Goal: Information Seeking & Learning: Understand process/instructions

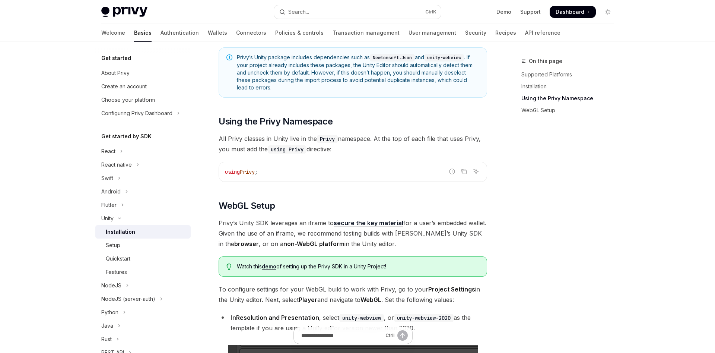
scroll to position [499, 0]
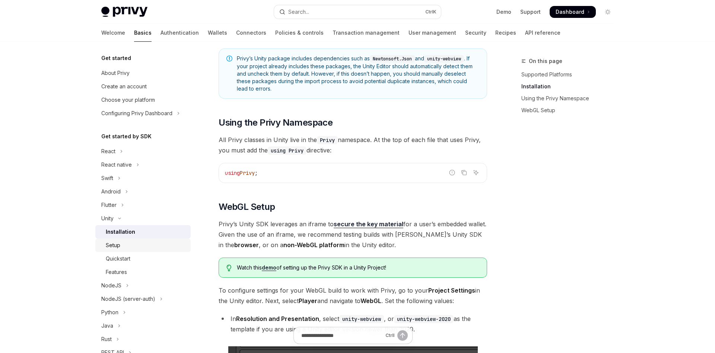
click at [129, 243] on div "Setup" at bounding box center [146, 245] width 80 height 9
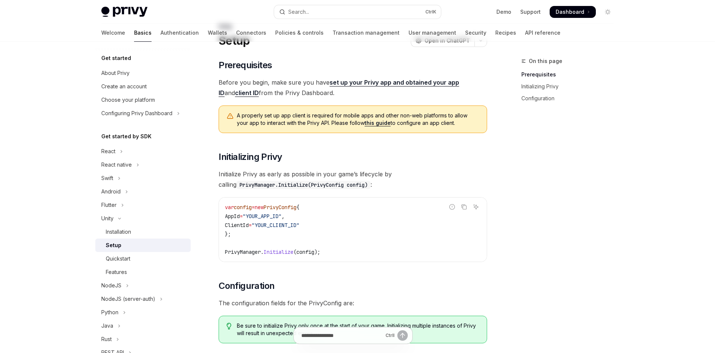
scroll to position [76, 0]
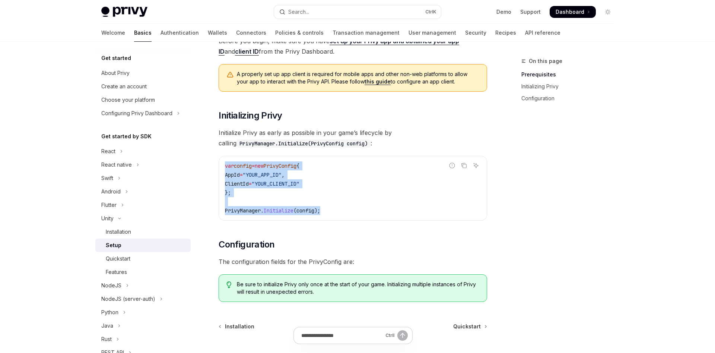
drag, startPoint x: 330, startPoint y: 212, endPoint x: 225, endPoint y: 170, distance: 113.1
click at [225, 170] on div "var config = new PrivyConfig { AppId = "YOUR_APP_ID" , ClientId = "YOUR_CLIENT_…" at bounding box center [353, 188] width 268 height 64
copy code "var config = new PrivyConfig { AppId = "YOUR_APP_ID" , ClientId = "YOUR_CLIENT_…"
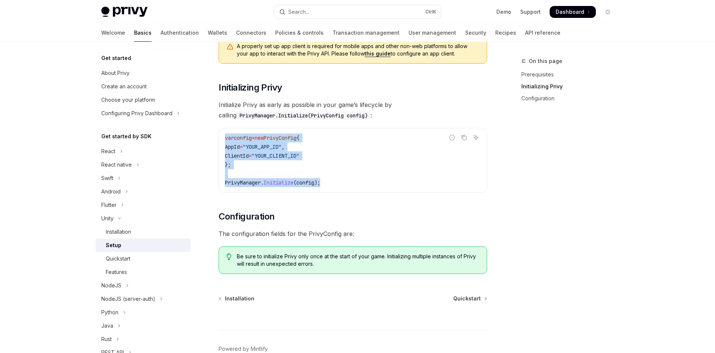
scroll to position [145, 0]
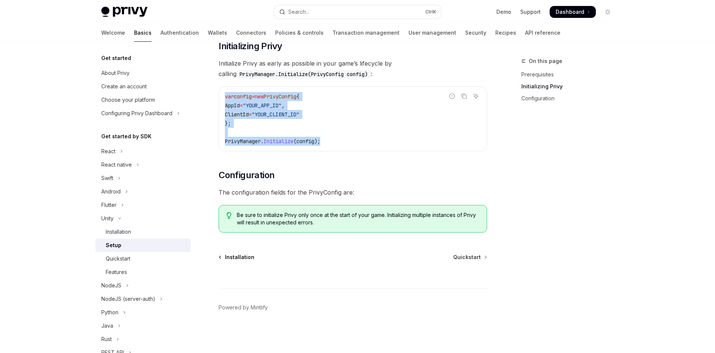
click at [240, 258] on span "Installation" at bounding box center [239, 256] width 29 height 7
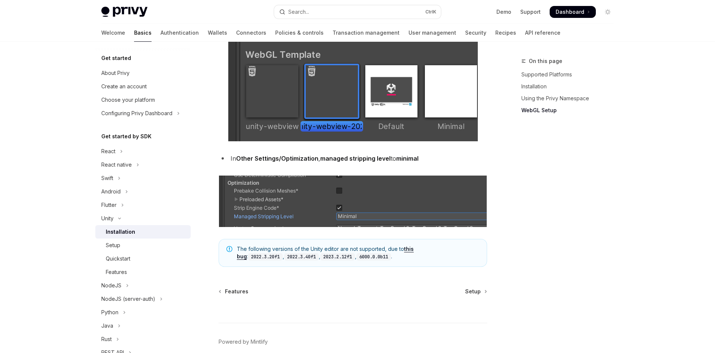
scroll to position [916, 0]
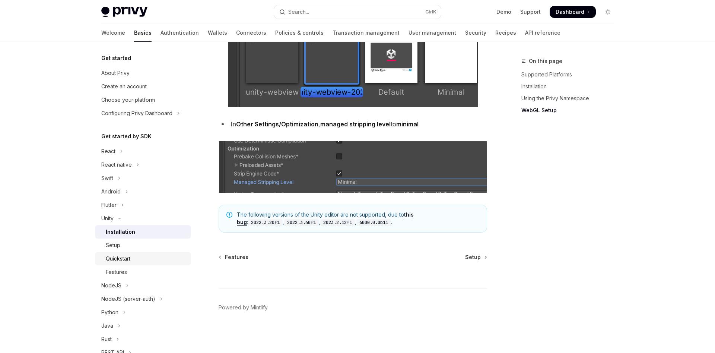
click at [135, 258] on div "Quickstart" at bounding box center [146, 258] width 80 height 9
type textarea "*"
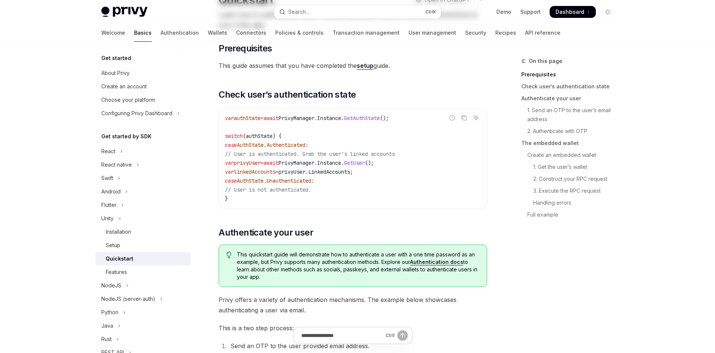
scroll to position [76, 0]
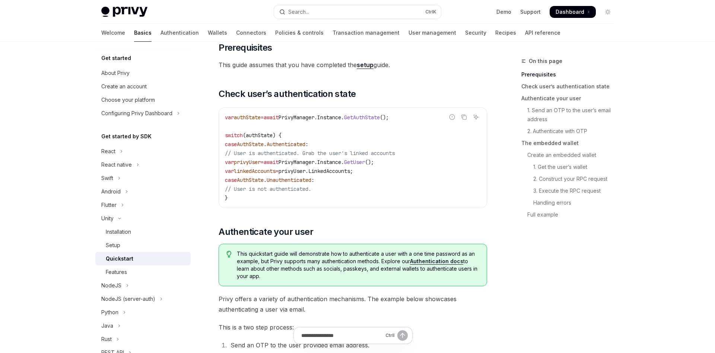
click at [304, 145] on span "Authenticated" at bounding box center [286, 144] width 39 height 7
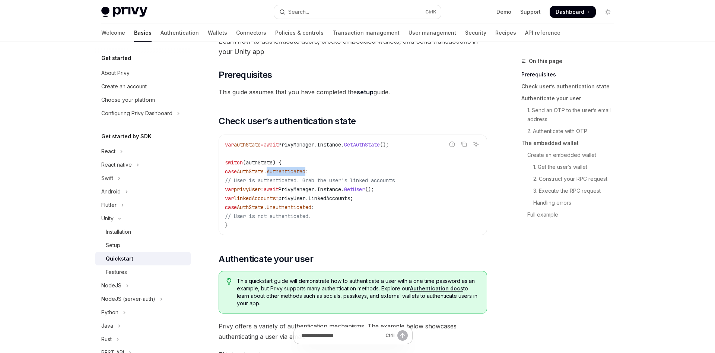
scroll to position [38, 0]
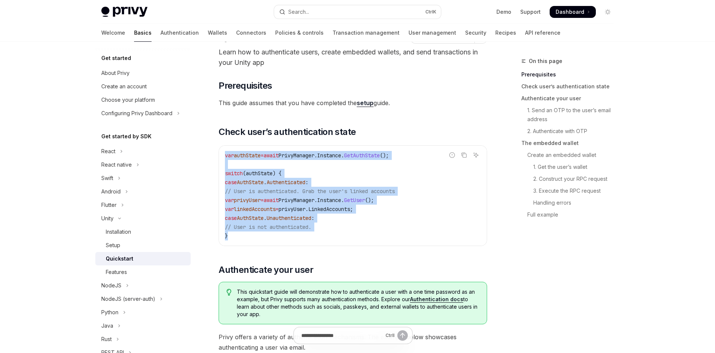
drag, startPoint x: 226, startPoint y: 156, endPoint x: 358, endPoint y: 233, distance: 152.8
click at [358, 233] on code "var authState = await PrivyManager . Instance . GetAuthState (); switch ( authS…" at bounding box center [353, 195] width 256 height 89
copy code "var authState = await PrivyManager . Instance . GetAuthState (); switch ( authS…"
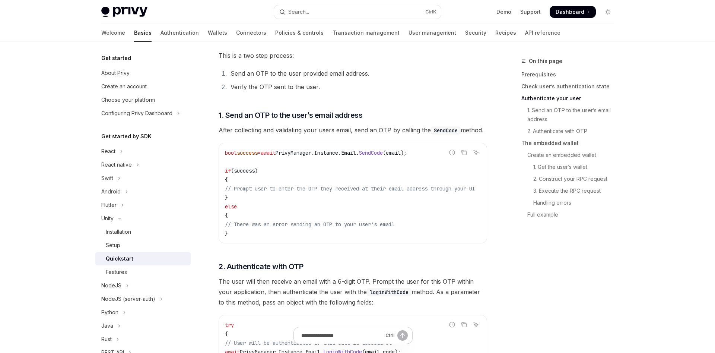
scroll to position [418, 0]
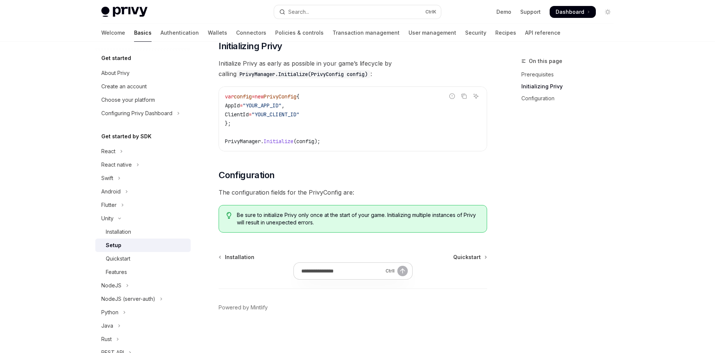
scroll to position [145, 0]
click at [506, 15] on link "Demo" at bounding box center [503, 11] width 15 height 7
click at [136, 11] on img at bounding box center [124, 12] width 46 height 10
type textarea "*"
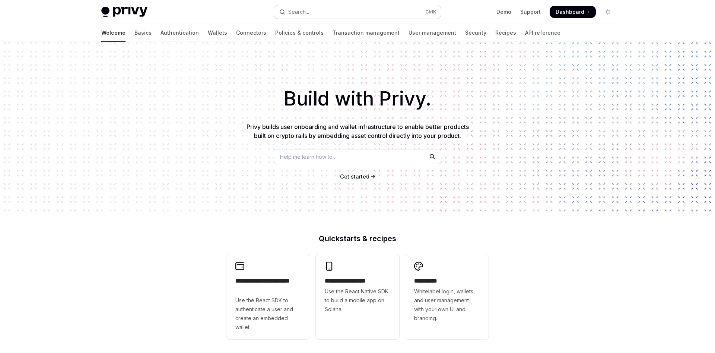
click at [366, 11] on button "Search... Ctrl K" at bounding box center [357, 11] width 167 height 13
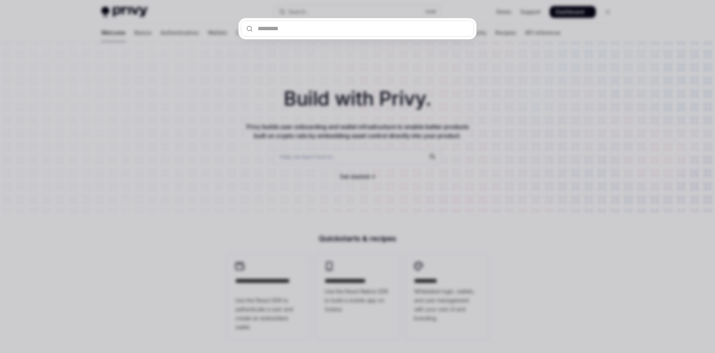
click at [564, 123] on div at bounding box center [357, 176] width 715 height 353
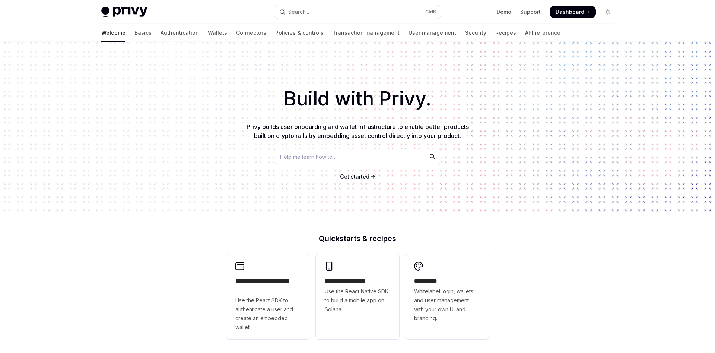
click at [366, 177] on span "Get started" at bounding box center [354, 176] width 29 height 6
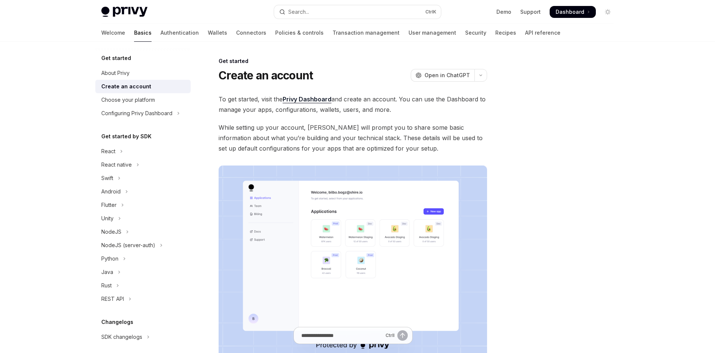
click at [321, 99] on link "Privy Dashboard" at bounding box center [307, 99] width 49 height 8
